Goal: Task Accomplishment & Management: Manage account settings

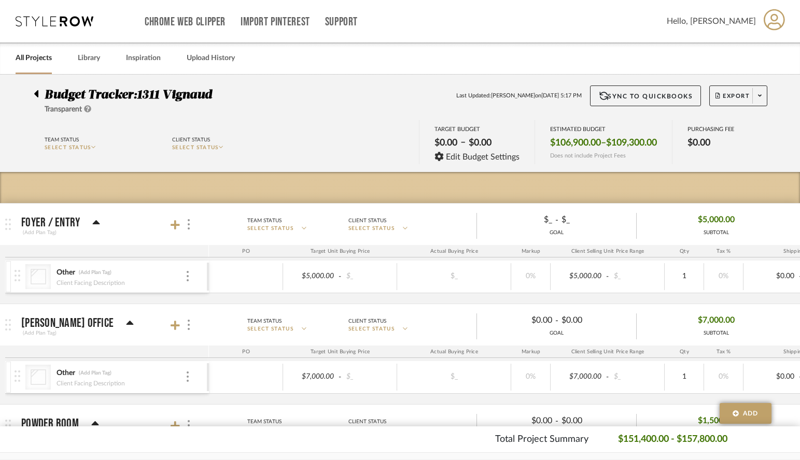
scroll to position [18, 0]
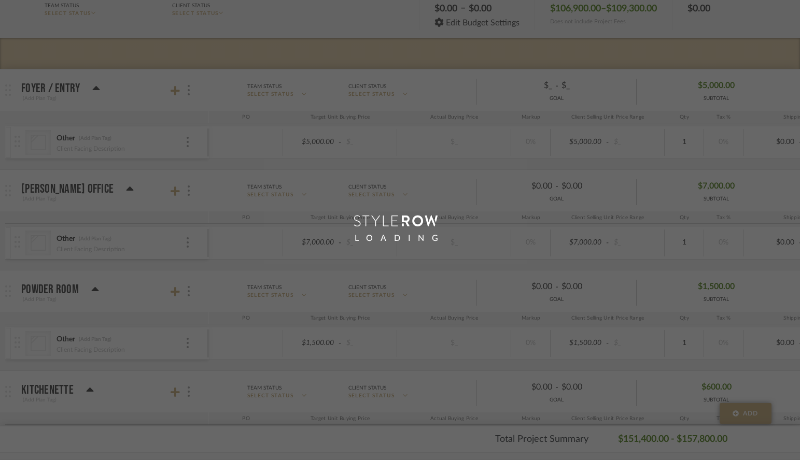
scroll to position [145, 0]
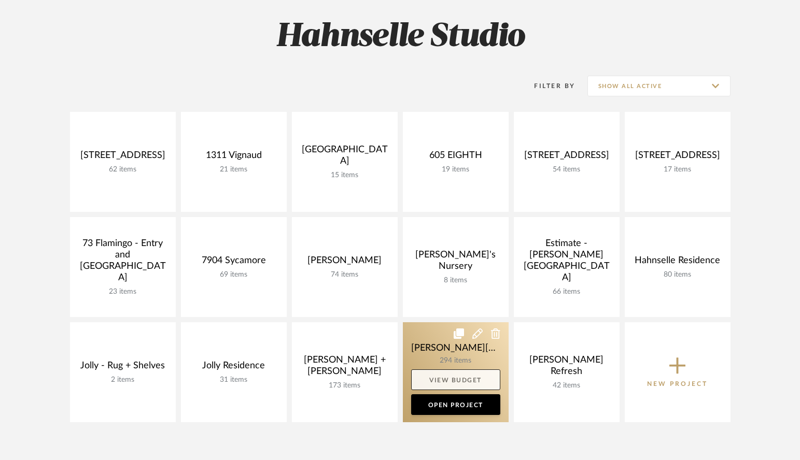
click at [463, 380] on link "View Budget" at bounding box center [455, 380] width 89 height 21
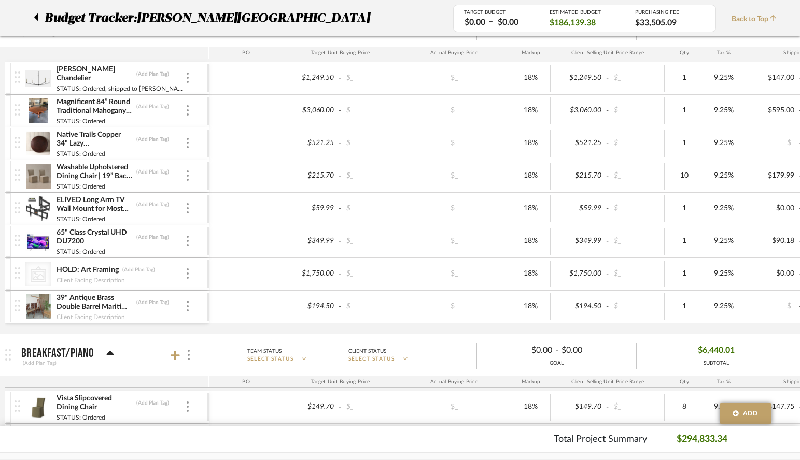
scroll to position [4633, 0]
type input "1912.42"
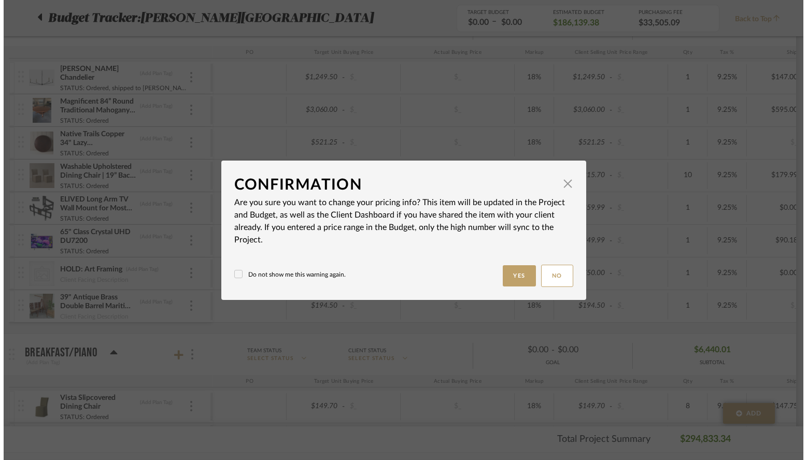
scroll to position [0, 0]
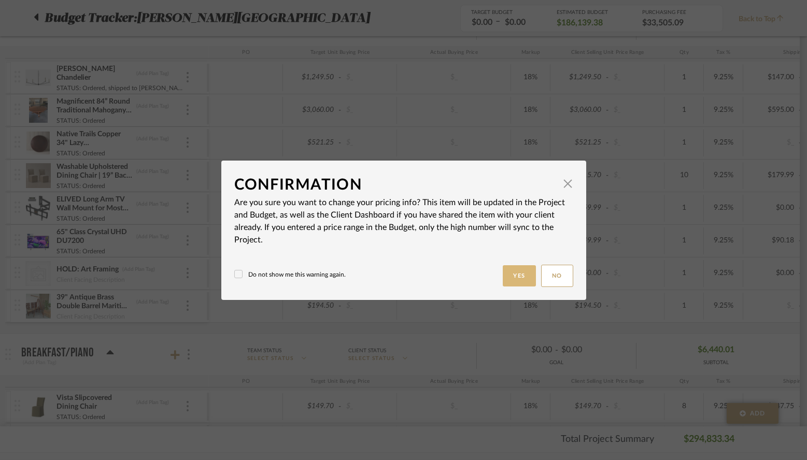
click at [531, 285] on button "Yes" at bounding box center [519, 275] width 33 height 21
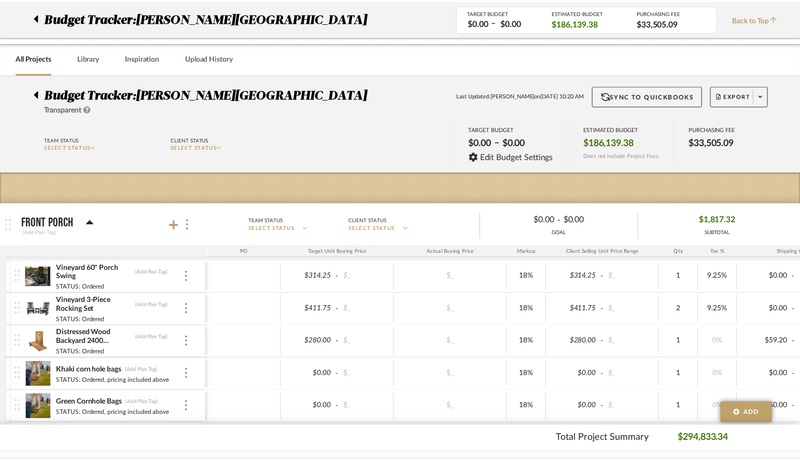
scroll to position [4633, 0]
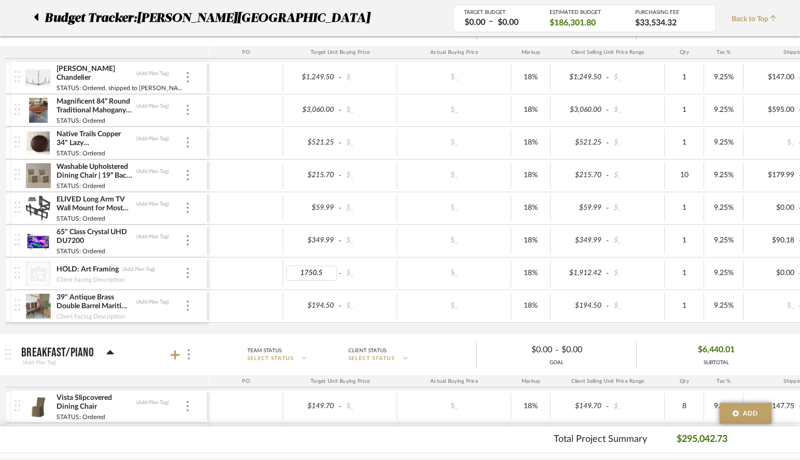
type input "1750.50"
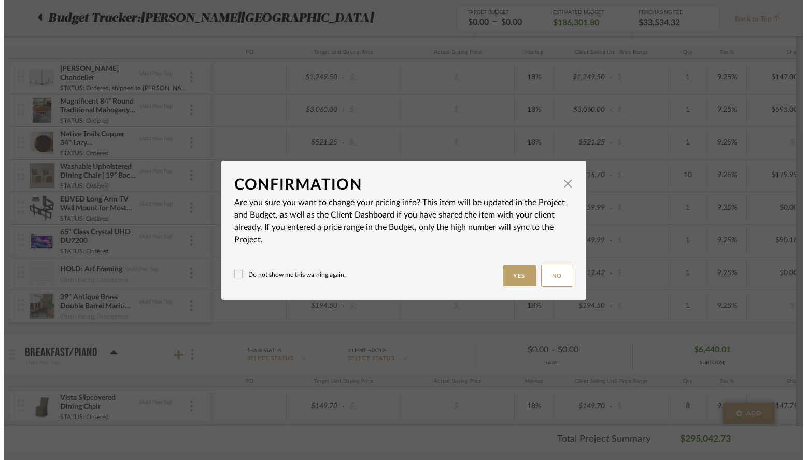
scroll to position [0, 0]
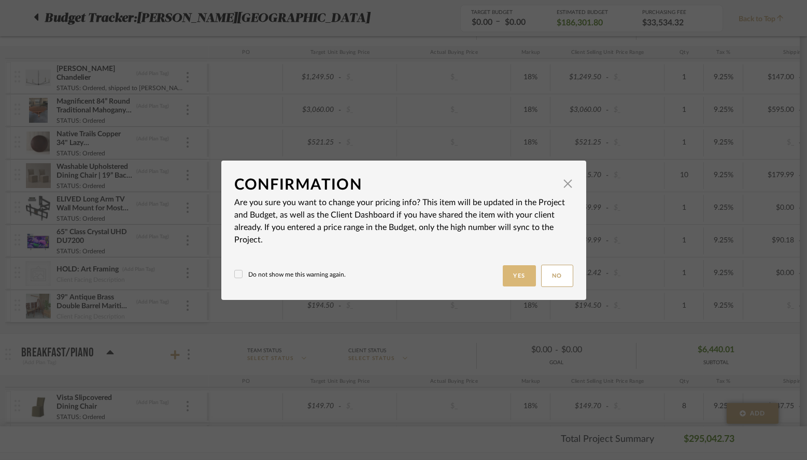
click at [511, 278] on button "Yes" at bounding box center [519, 275] width 33 height 21
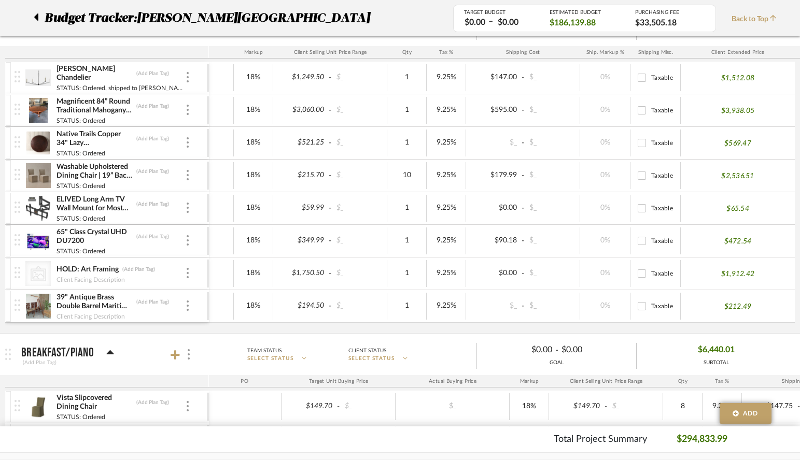
drag, startPoint x: 640, startPoint y: 328, endPoint x: 817, endPoint y: 333, distance: 176.8
